Goal: Browse casually

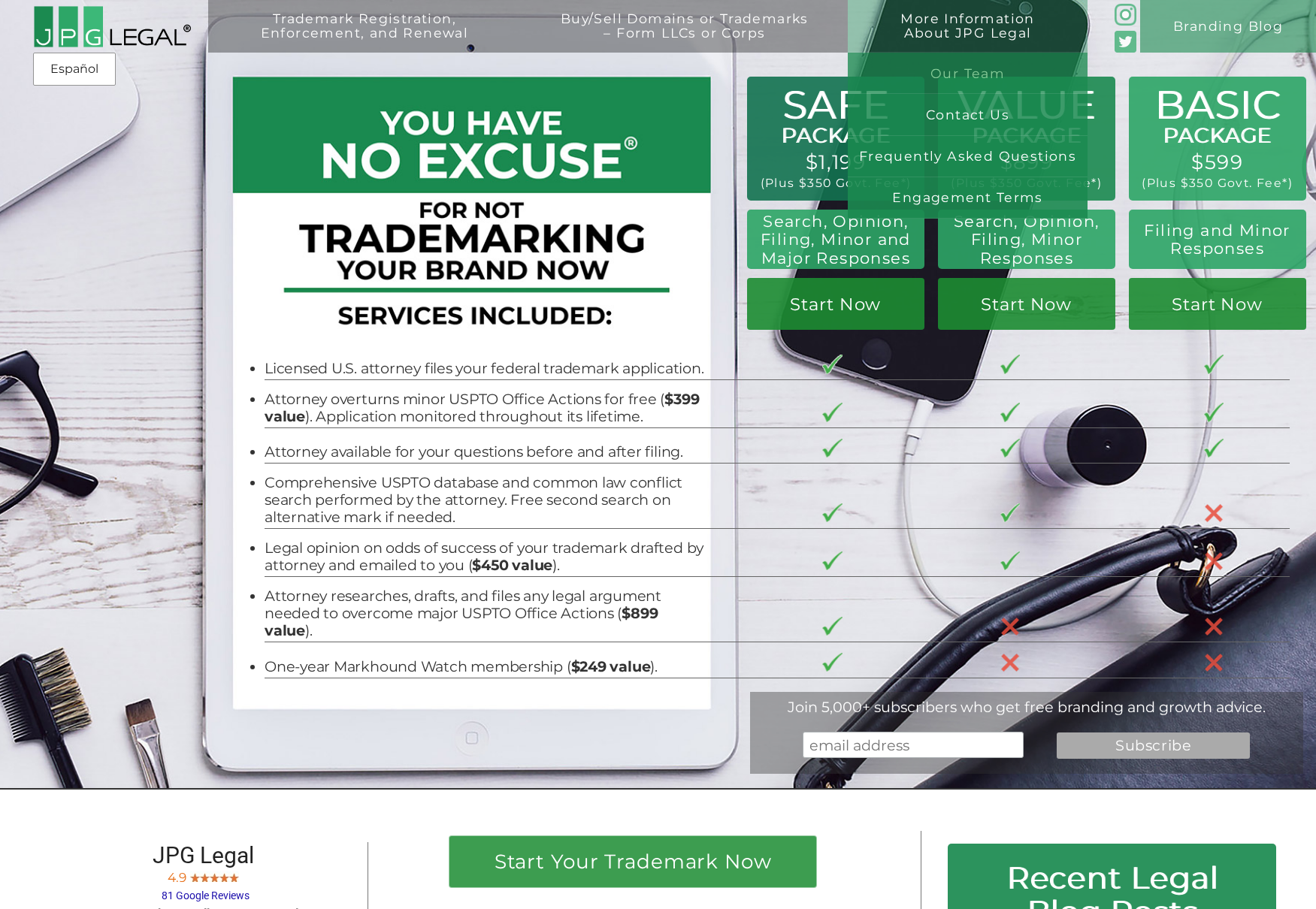
click at [976, 66] on link "Our Team" at bounding box center [967, 73] width 239 height 42
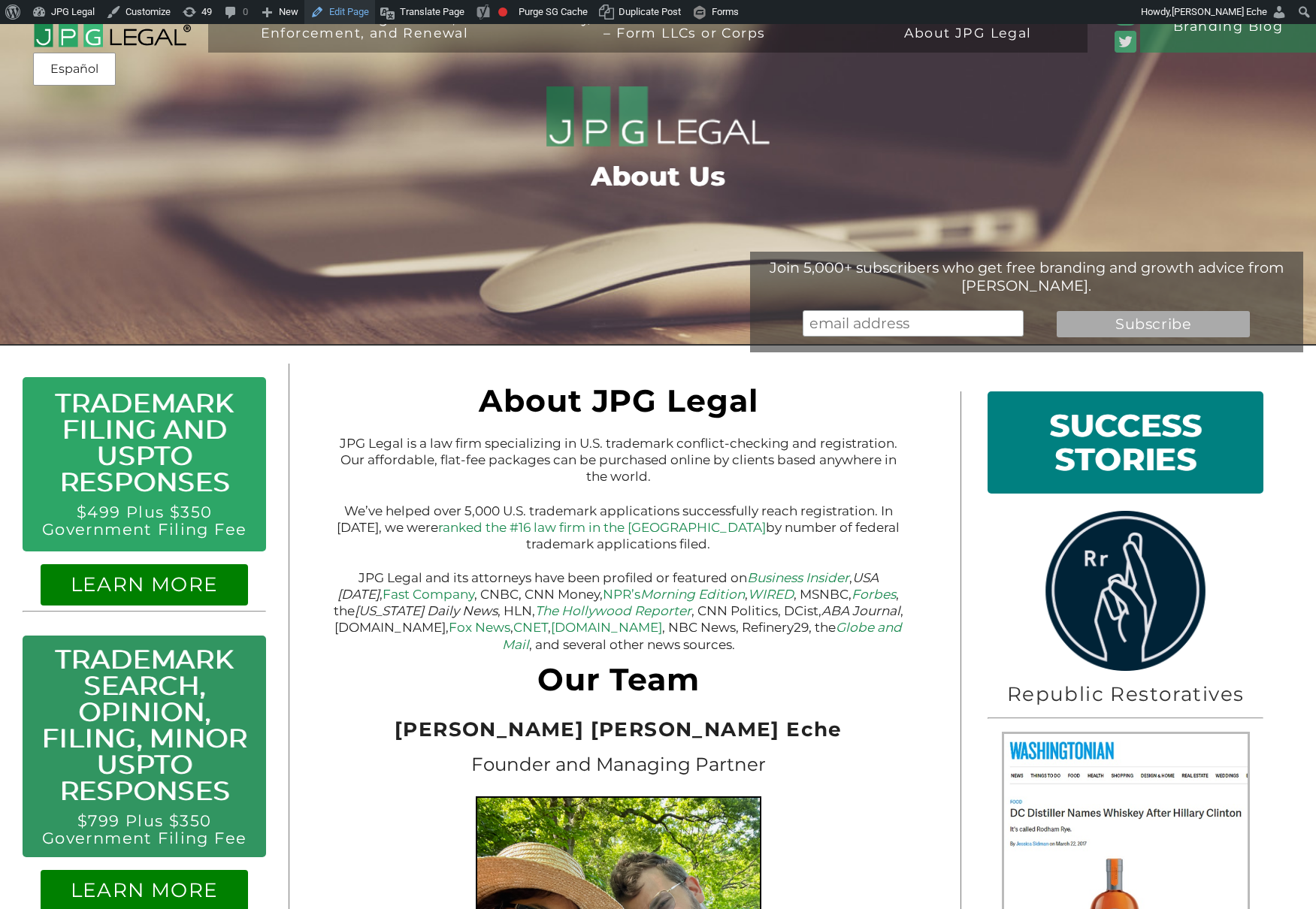
click at [361, 12] on link "Edit Page" at bounding box center [340, 12] width 71 height 24
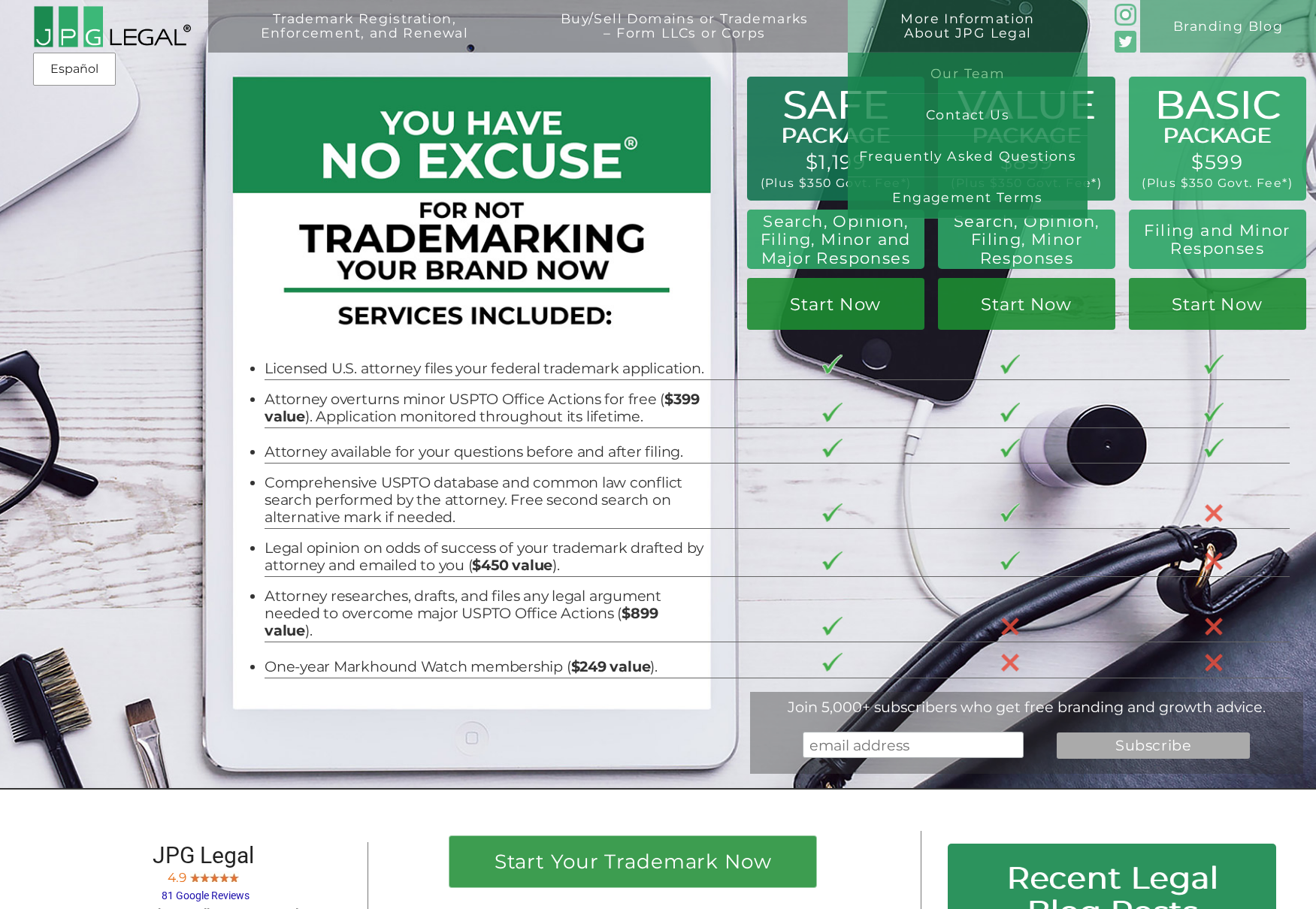
click at [967, 69] on link "Our Team" at bounding box center [967, 73] width 239 height 42
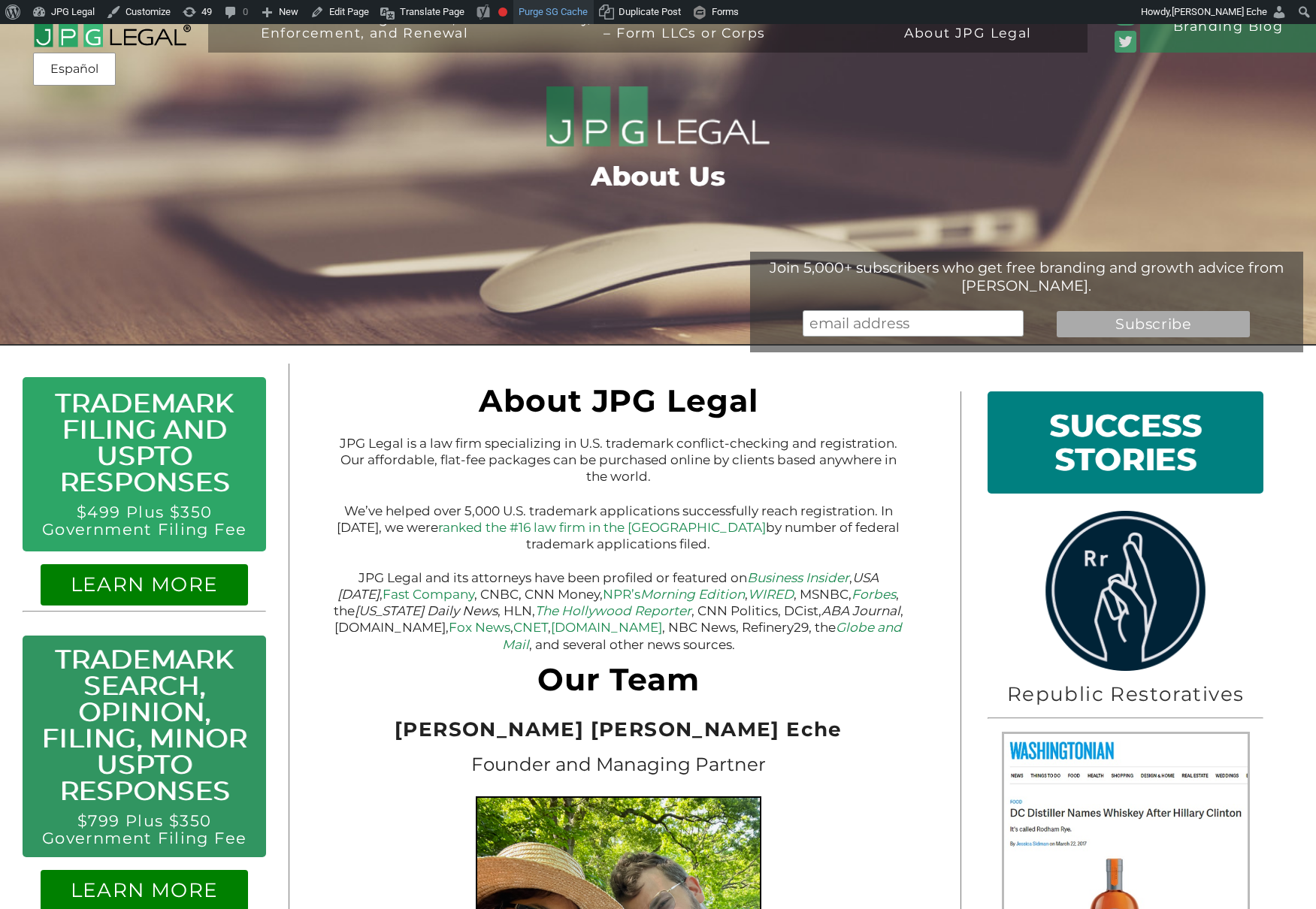
click at [540, 15] on link "Purge SG Cache" at bounding box center [554, 12] width 80 height 24
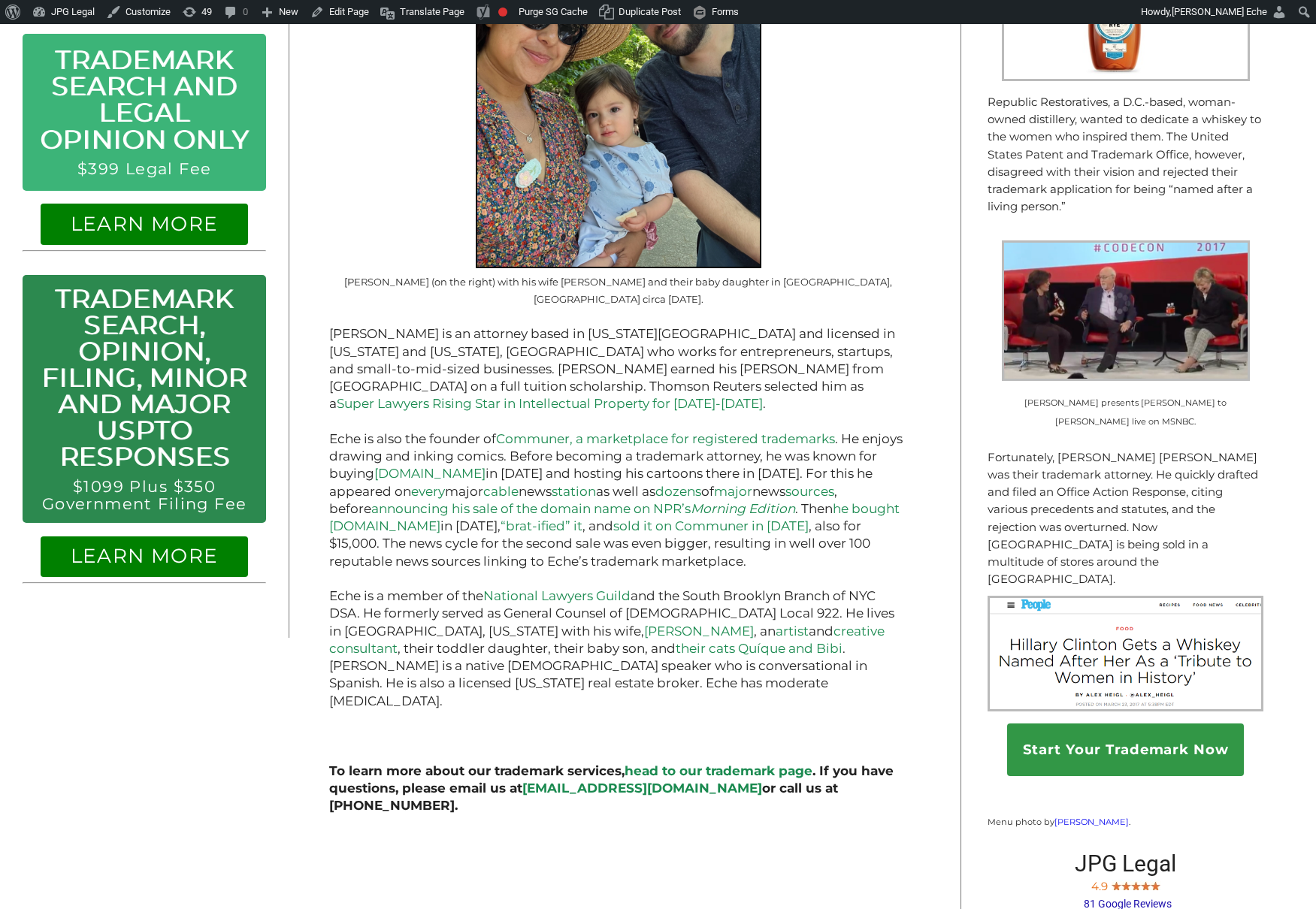
scroll to position [897, 0]
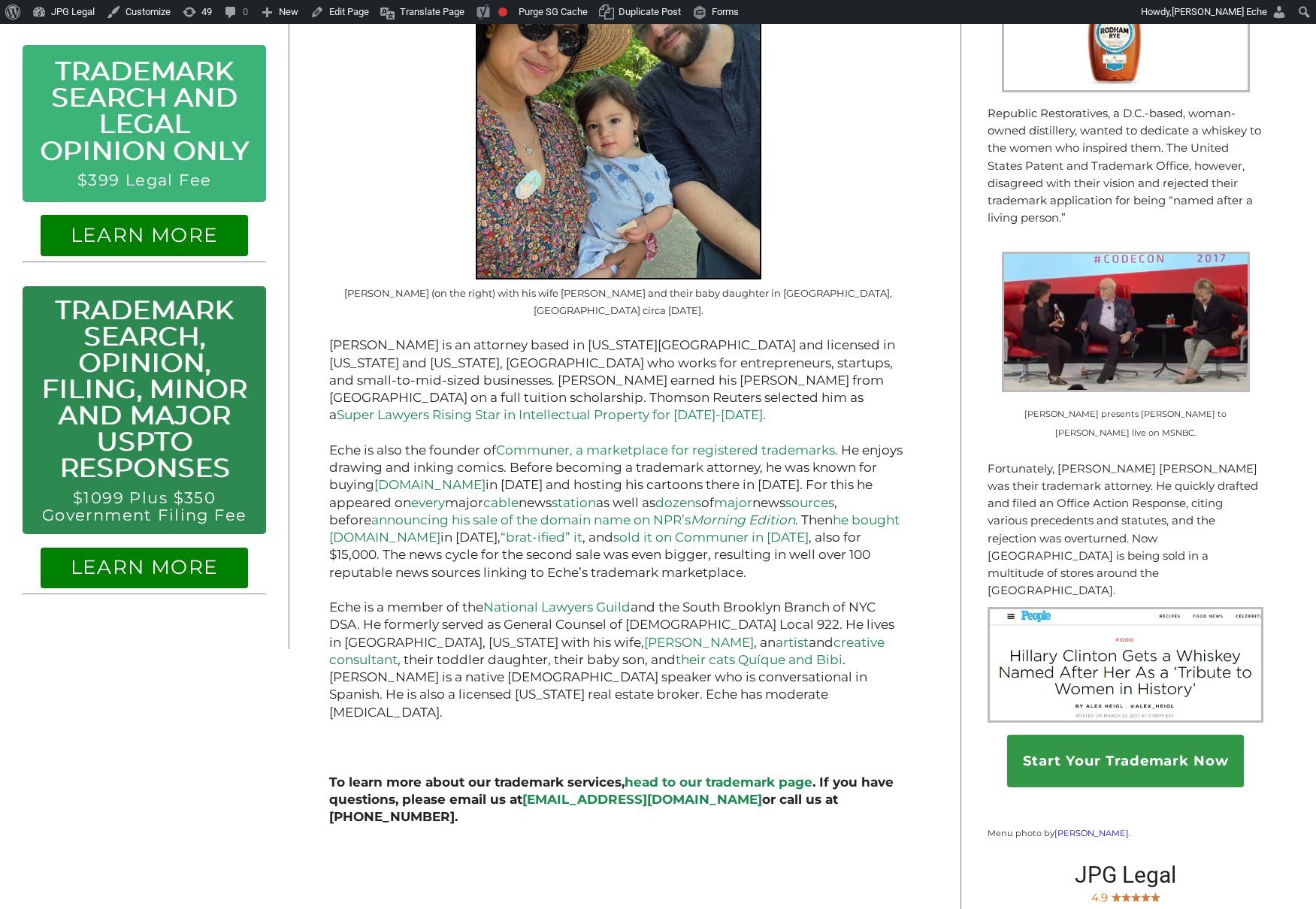
click at [934, 234] on div "About JPG Legal JPG Legal is a law firm specializing in U.S. trademark conflict…" at bounding box center [619, 160] width 659 height 1344
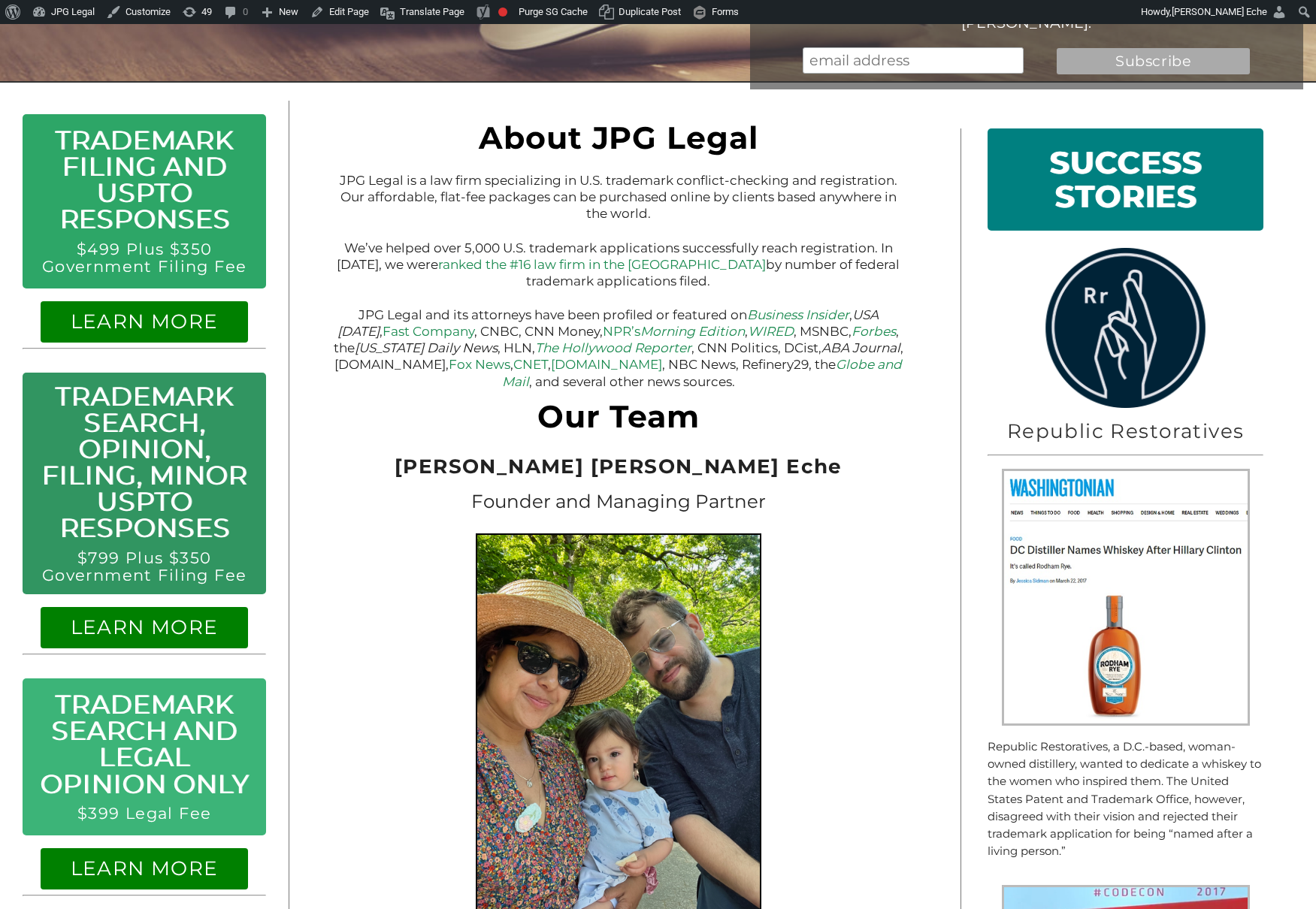
scroll to position [63, 0]
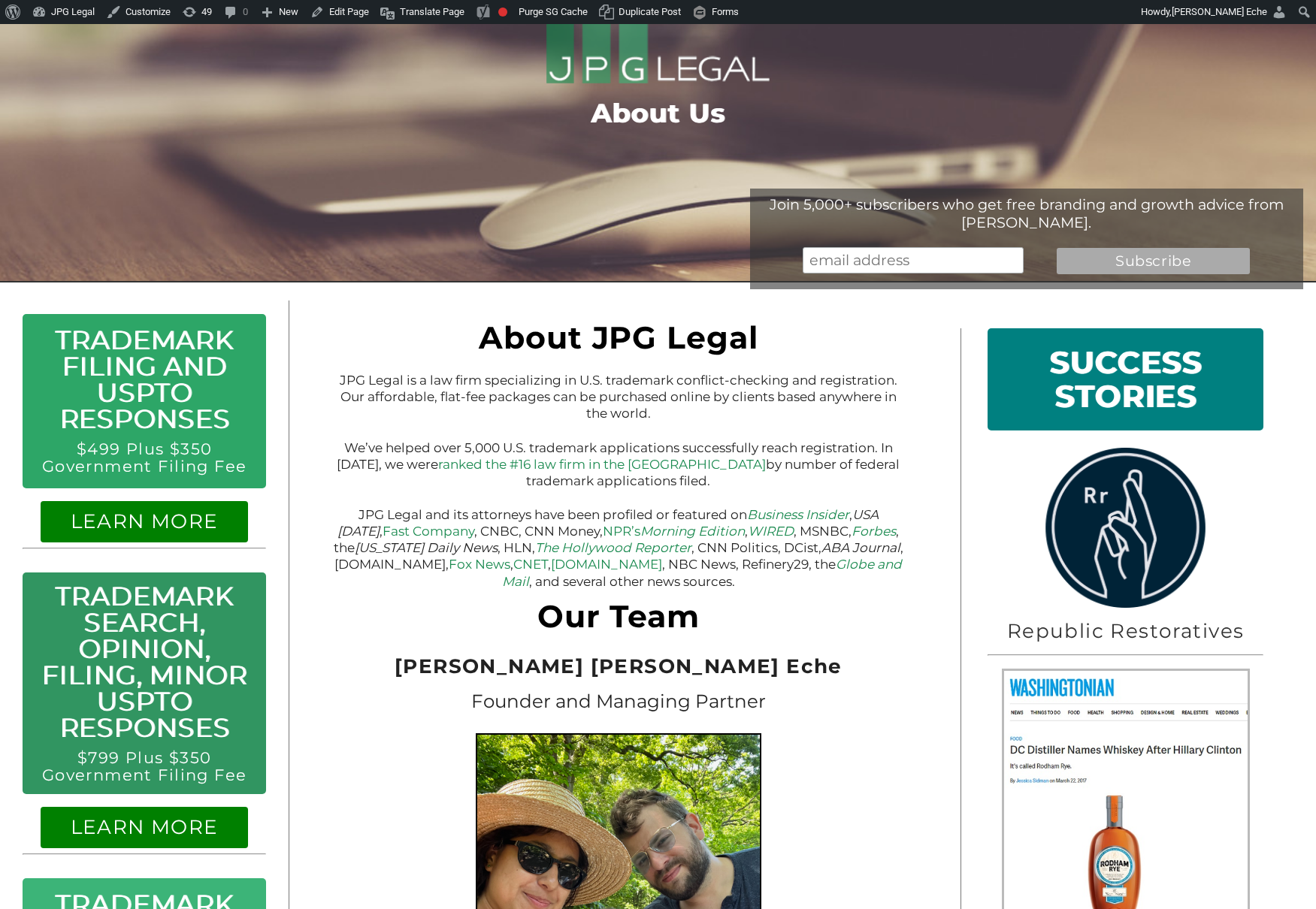
click at [798, 399] on p "JPG Legal is a law firm specializing in U.S. trademark conflict-checking and re…" at bounding box center [619, 396] width 579 height 49
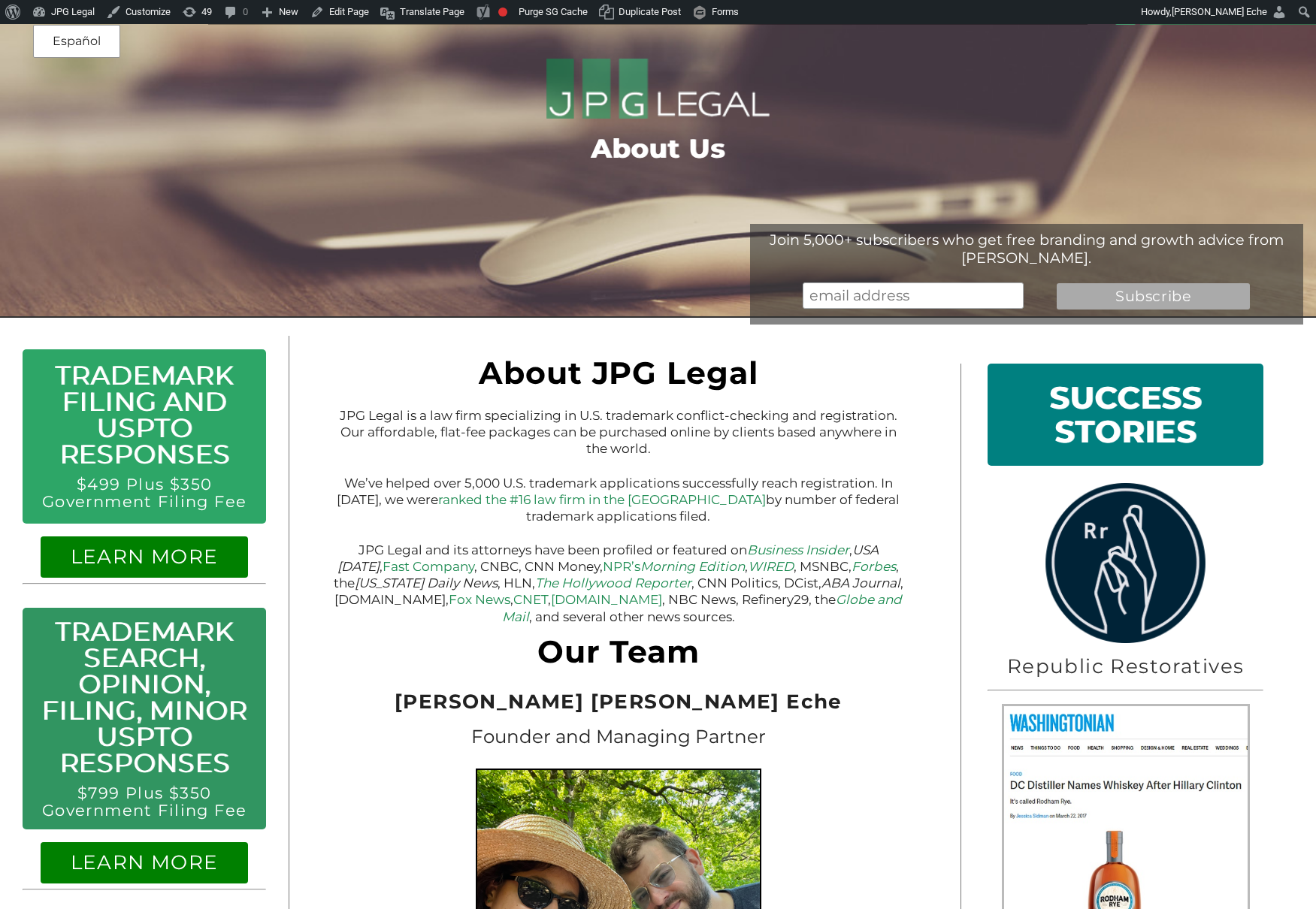
scroll to position [0, 0]
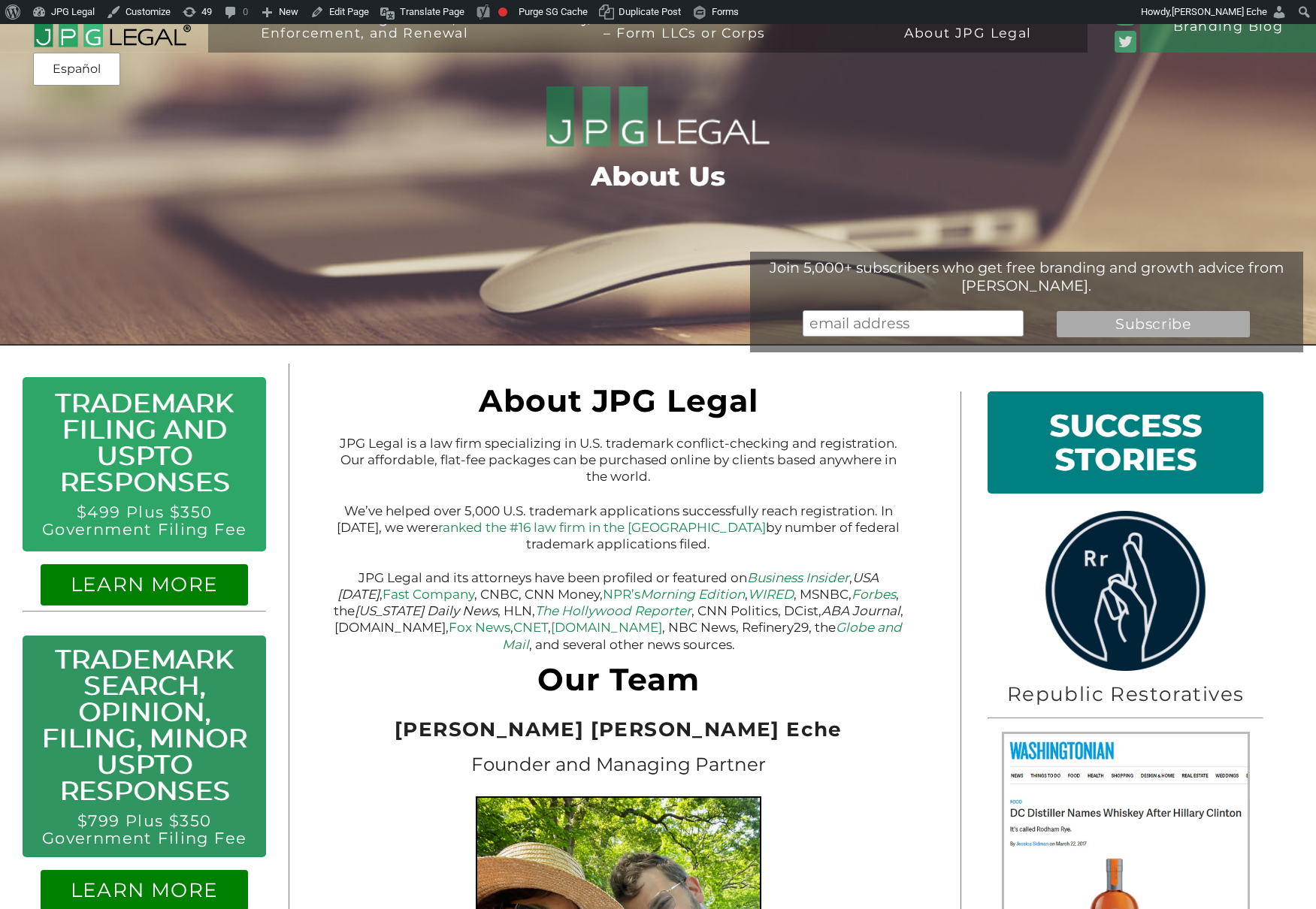
click at [152, 41] on img at bounding box center [112, 27] width 158 height 43
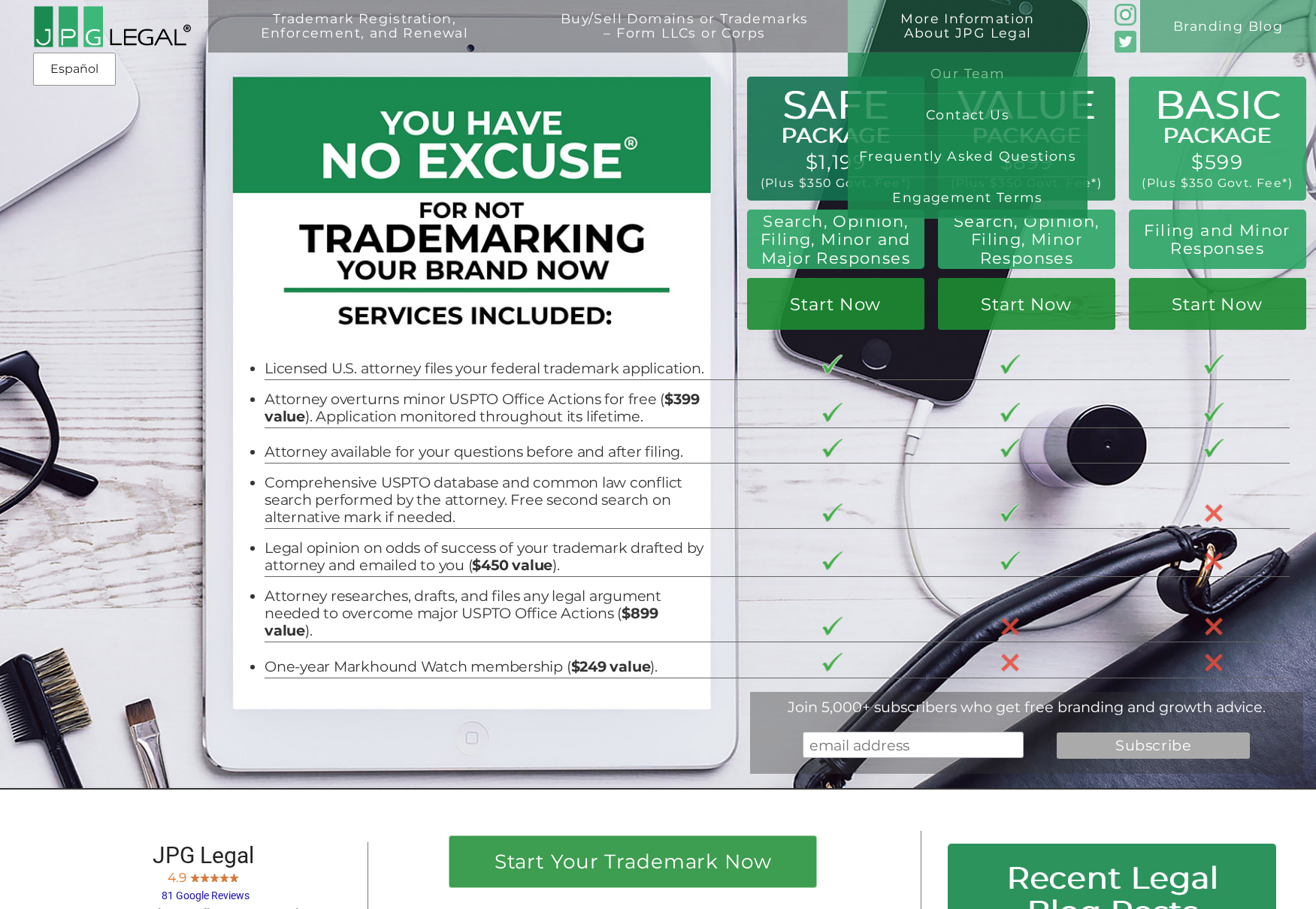
click at [967, 66] on link "Our Team" at bounding box center [967, 73] width 239 height 42
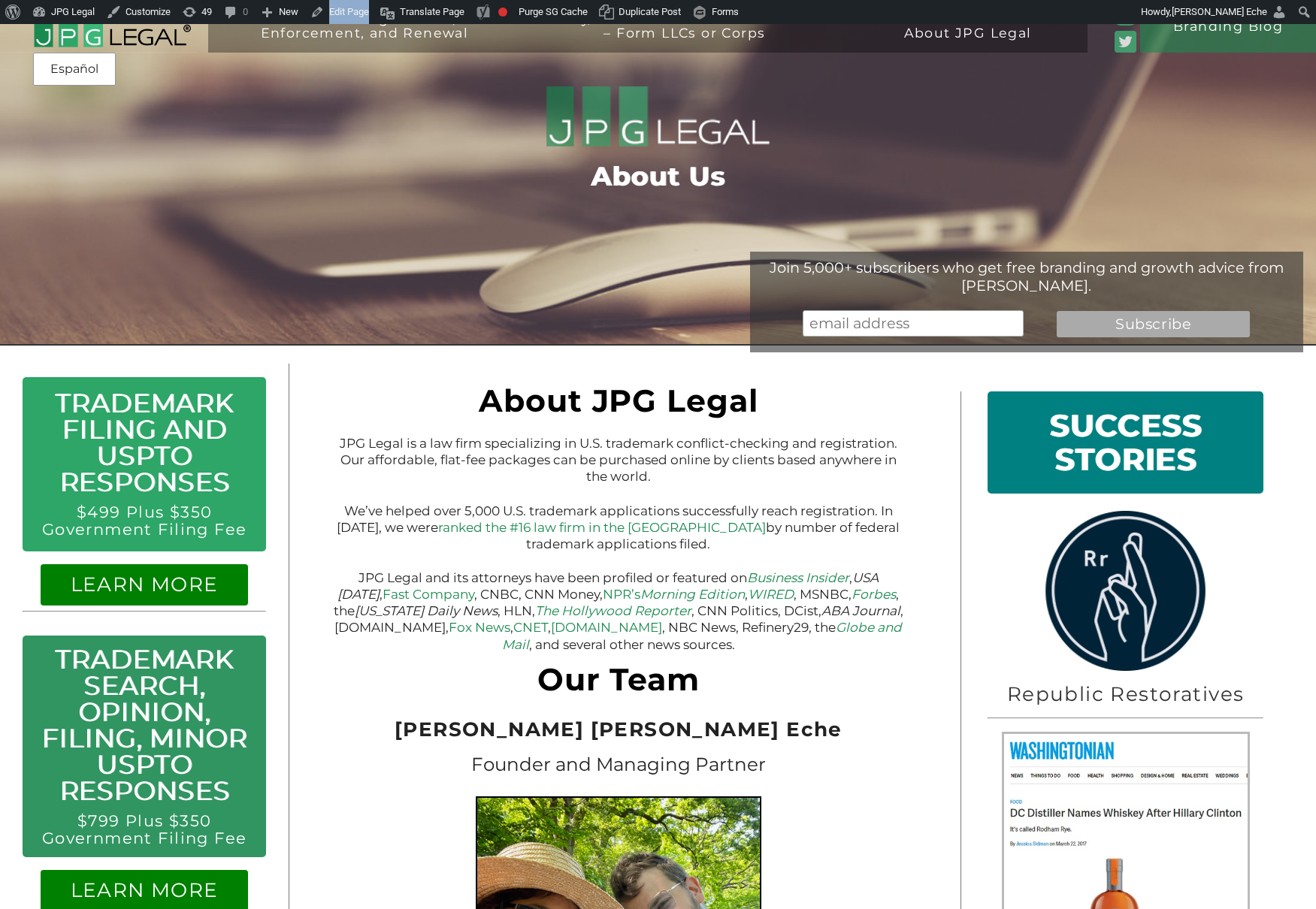
click at [105, 34] on img at bounding box center [112, 27] width 158 height 43
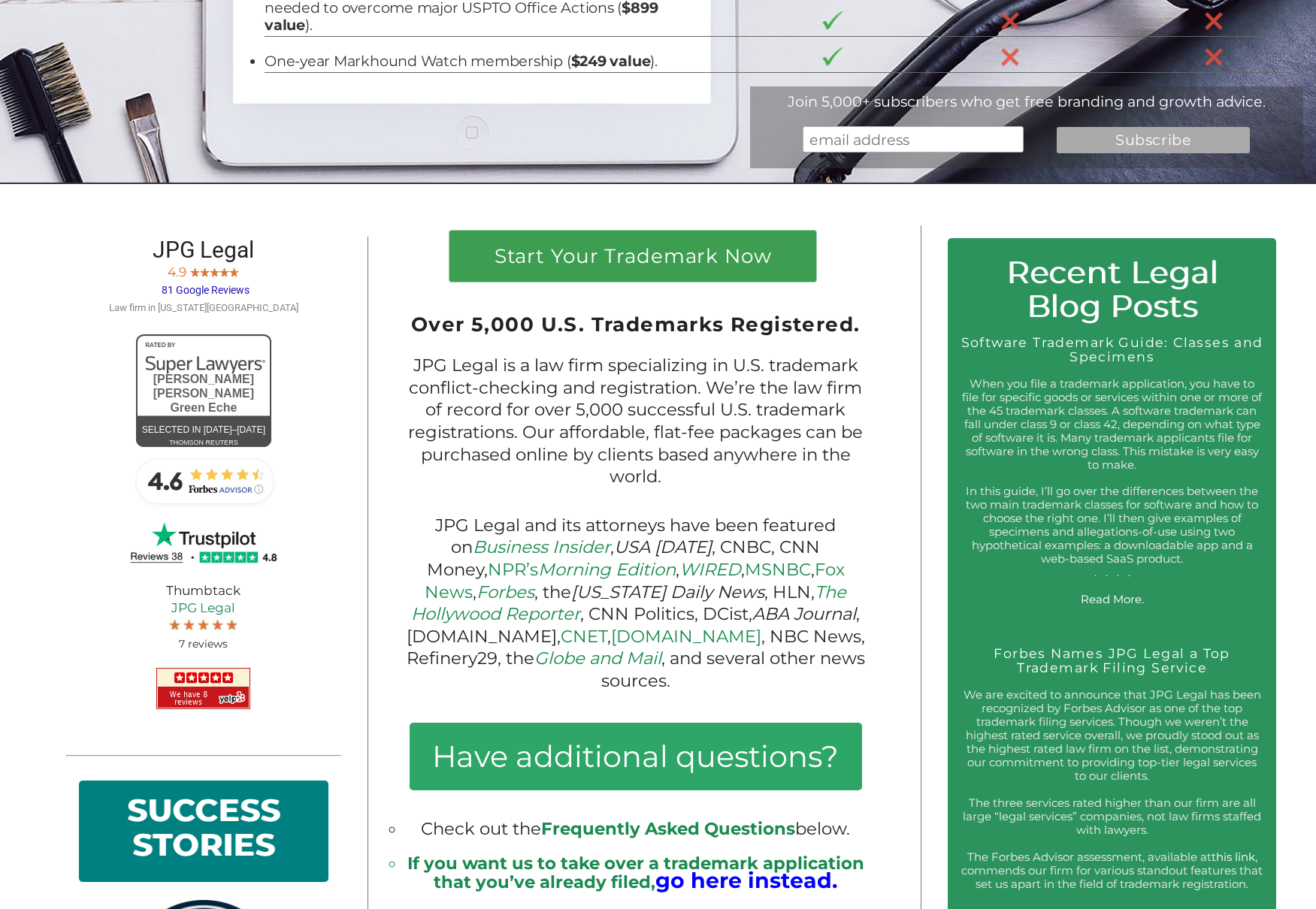
scroll to position [803, 0]
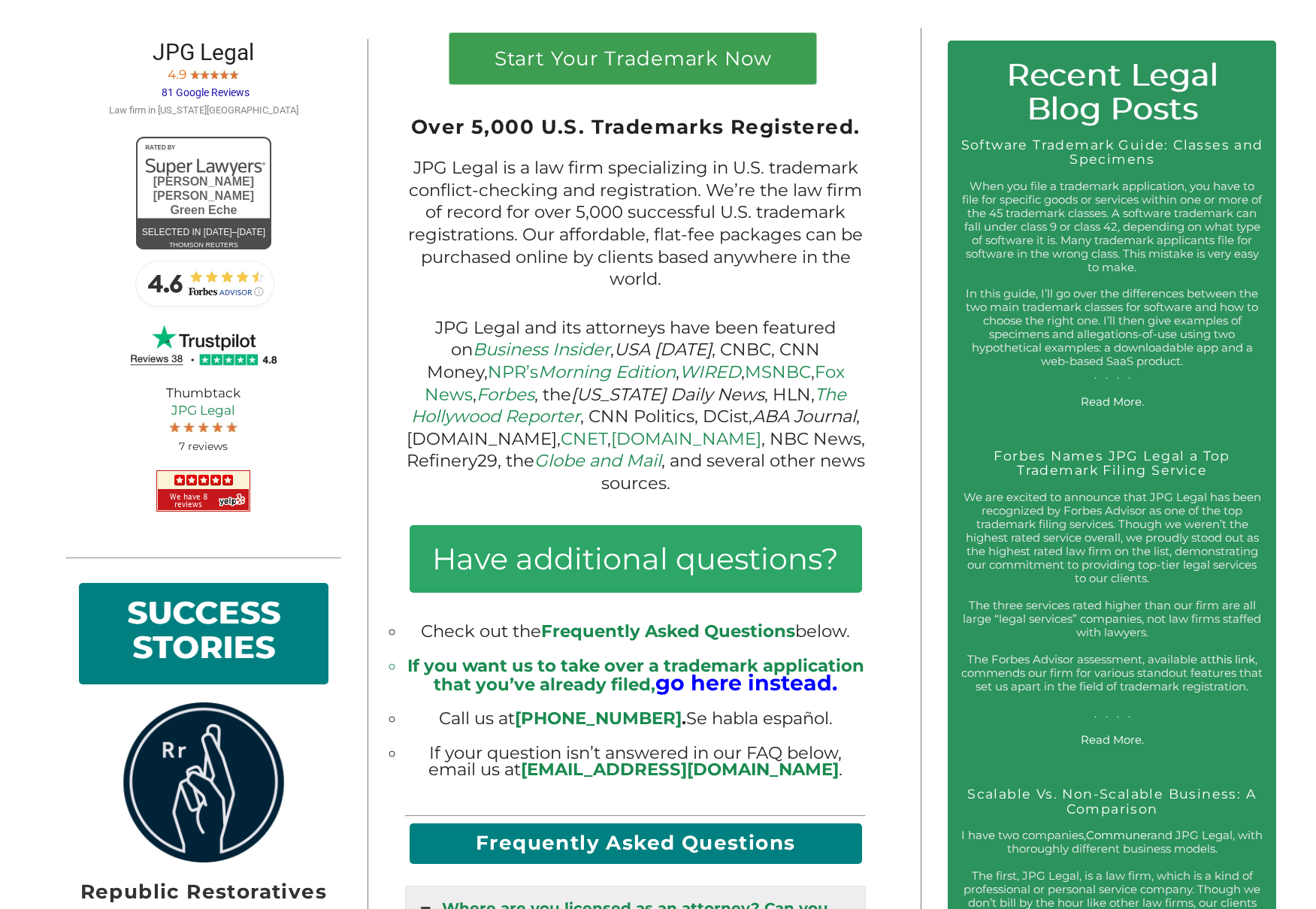
click at [219, 87] on span "81 Google Reviews" at bounding box center [206, 93] width 88 height 12
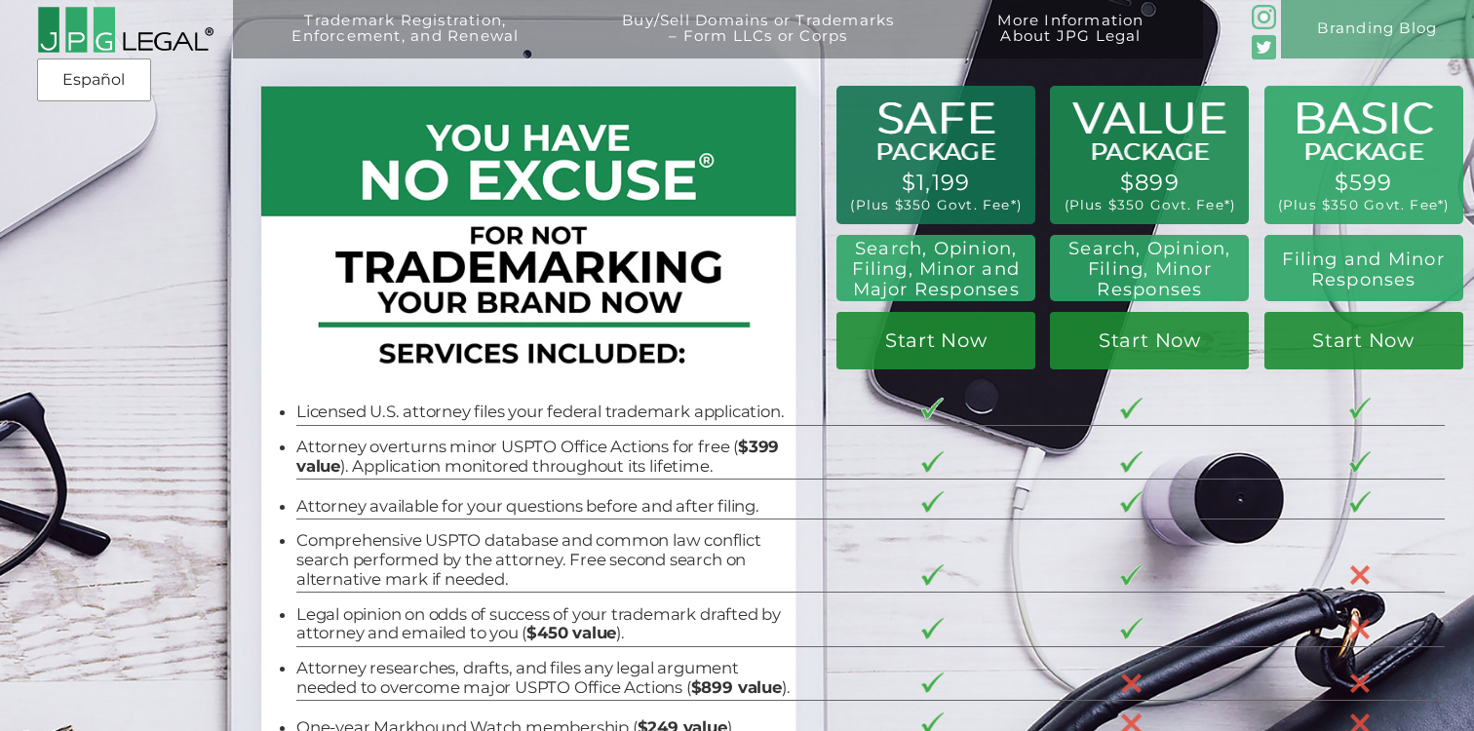
click at [75, 212] on div "Trademark Registration, Enforcement, and Renewal File a Trademark Application T…" at bounding box center [737, 132] width 1474 height 265
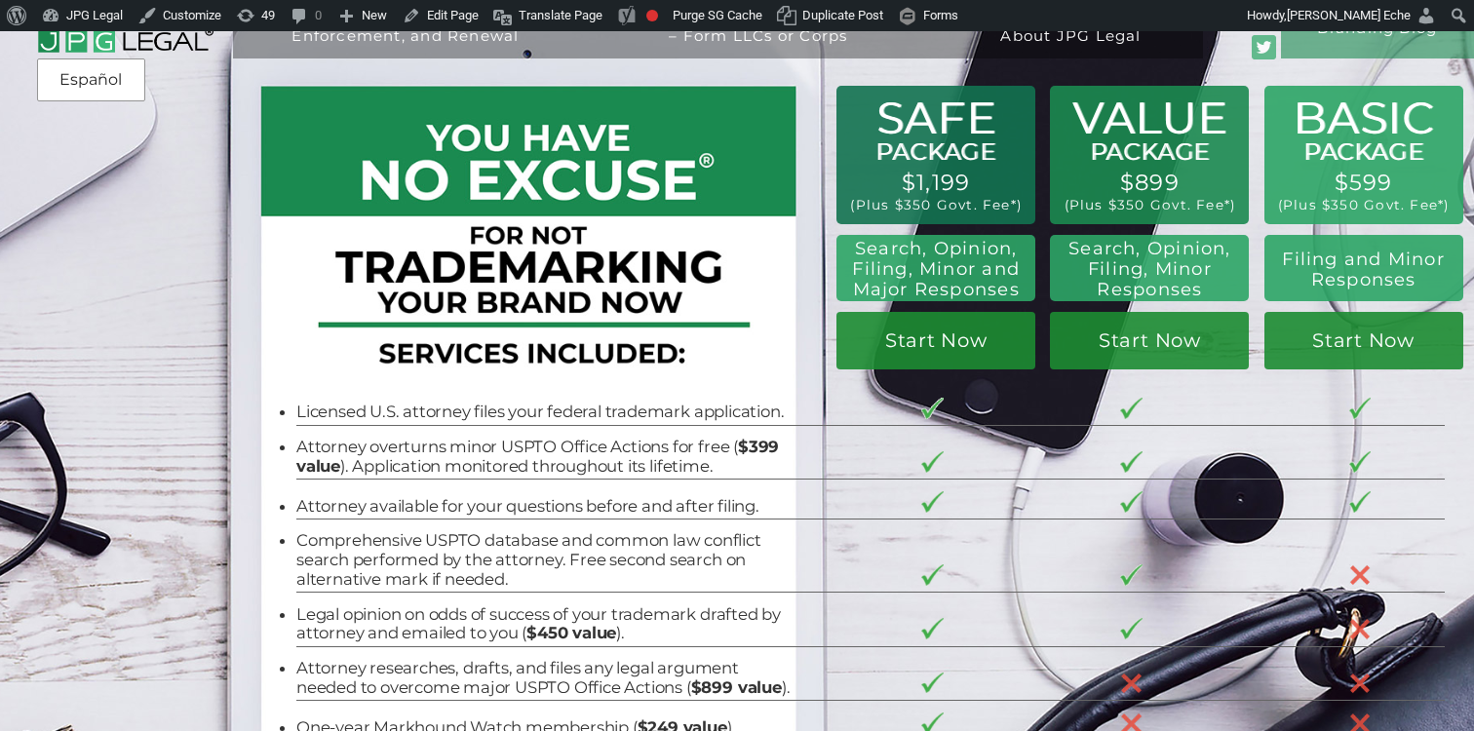
click at [75, 220] on div "Trademark Registration, Enforcement, and Renewal File a Trademark Application T…" at bounding box center [737, 132] width 1474 height 265
